Goal: Task Accomplishment & Management: Manage account settings

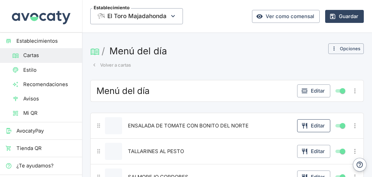
scroll to position [83, 0]
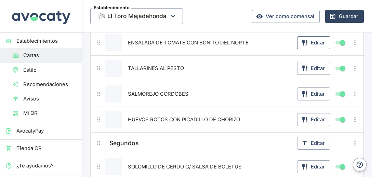
click at [308, 44] on button "Editar" at bounding box center [313, 42] width 33 height 13
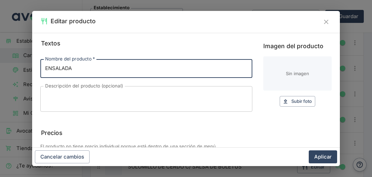
click at [218, 63] on input "ENSALADA" at bounding box center [146, 68] width 212 height 18
type input "ENSALADA GRIEGA CON QUESO FETA"
click at [319, 157] on button "Aplicar" at bounding box center [323, 156] width 28 height 13
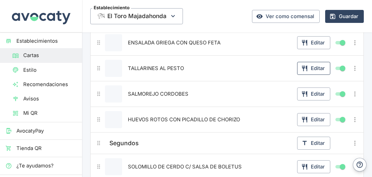
click at [310, 70] on button "Editar" at bounding box center [313, 68] width 33 height 13
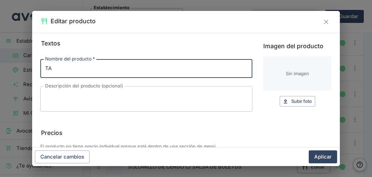
type input "T"
type input "ARROZ MELOSO DE IBÉRICOS"
click at [320, 155] on button "Aplicar" at bounding box center [323, 156] width 28 height 13
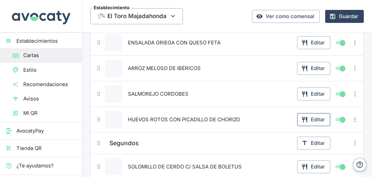
click at [306, 121] on button "Editar" at bounding box center [313, 119] width 33 height 13
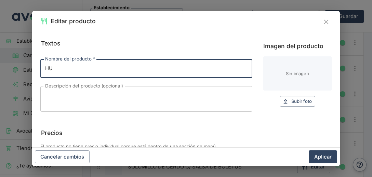
type input "H"
type input "REVUELTO [PERSON_NAME]"
click at [315, 158] on button "Aplicar" at bounding box center [323, 156] width 28 height 13
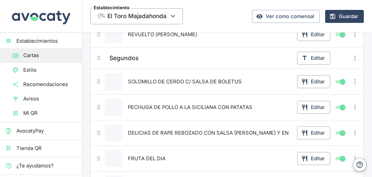
scroll to position [169, 0]
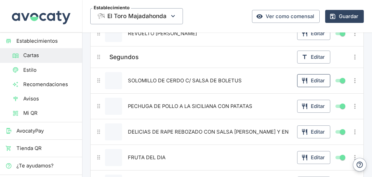
click at [308, 78] on button "Editar" at bounding box center [313, 80] width 33 height 13
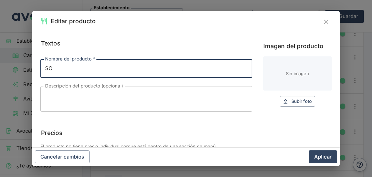
type input "S"
type input "FILETE DE POLLO AL AJILLO"
click at [328, 154] on button "Aplicar" at bounding box center [323, 156] width 28 height 13
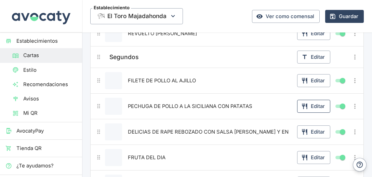
click at [310, 105] on button "Editar" at bounding box center [313, 106] width 33 height 13
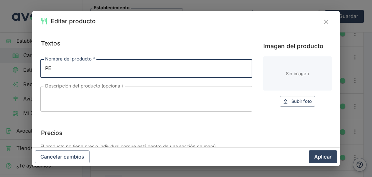
type input "P"
type input "CODILLO DE [PERSON_NAME]"
click at [322, 159] on button "Aplicar" at bounding box center [323, 156] width 28 height 13
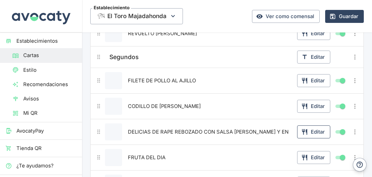
click at [312, 130] on button "Editar" at bounding box center [313, 131] width 33 height 13
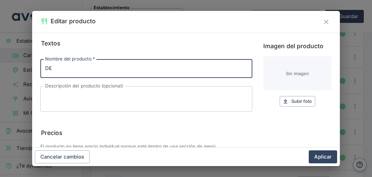
type input "D"
type input "ATUN A LA PLANCHA CON ENSALADA"
click at [324, 161] on button "Aplicar" at bounding box center [323, 156] width 28 height 13
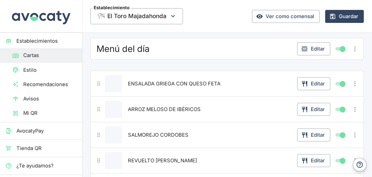
scroll to position [44, 0]
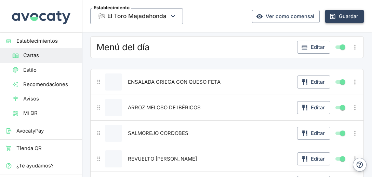
click at [343, 18] on button "Guardar" at bounding box center [344, 16] width 39 height 13
drag, startPoint x: 215, startPoint y: 143, endPoint x: 134, endPoint y: 179, distance: 88.6
click at [134, 177] on html "Establecimientos Cartas Estilo Recomendaciones Avisos Mi QR AvocatyPay Tienda Q…" at bounding box center [186, 88] width 372 height 177
